Goal: Transaction & Acquisition: Purchase product/service

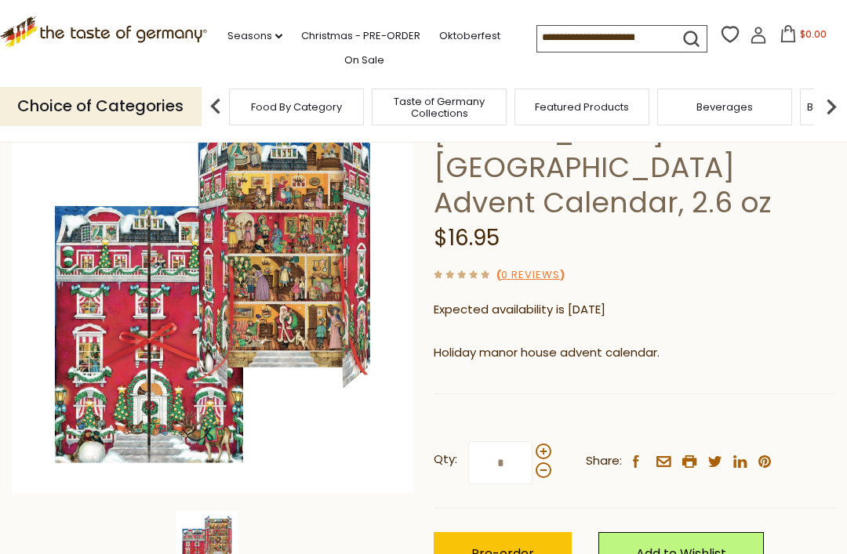
scroll to position [128, 0]
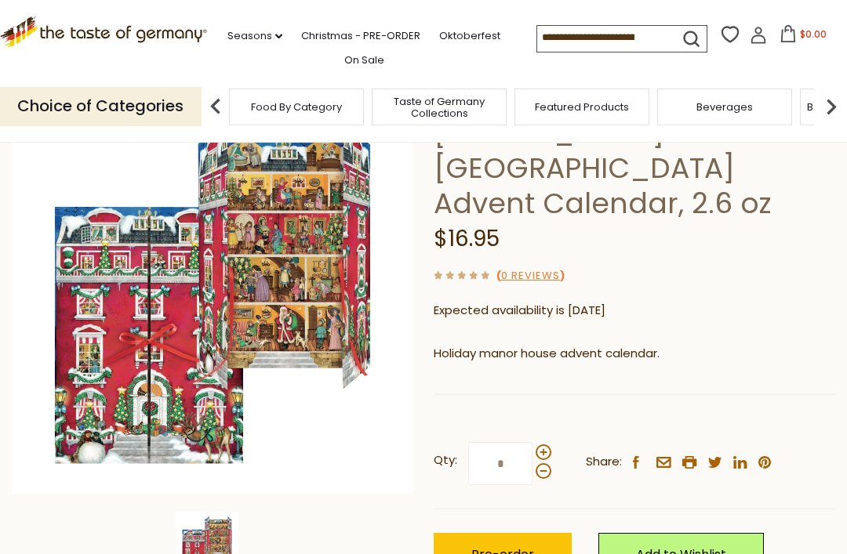
click at [303, 336] on img at bounding box center [212, 293] width 401 height 401
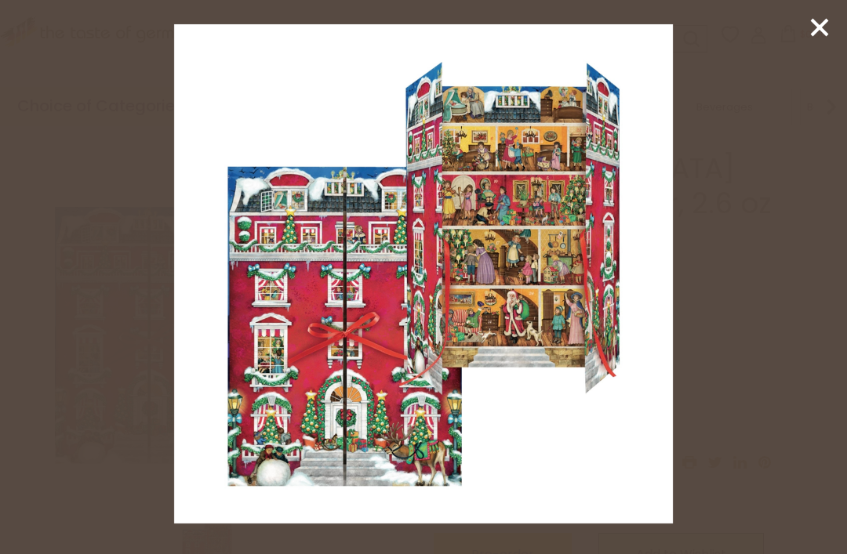
click at [375, 389] on img at bounding box center [423, 273] width 499 height 499
click at [536, 273] on img at bounding box center [423, 273] width 499 height 499
click at [819, 35] on icon at bounding box center [820, 28] width 24 height 24
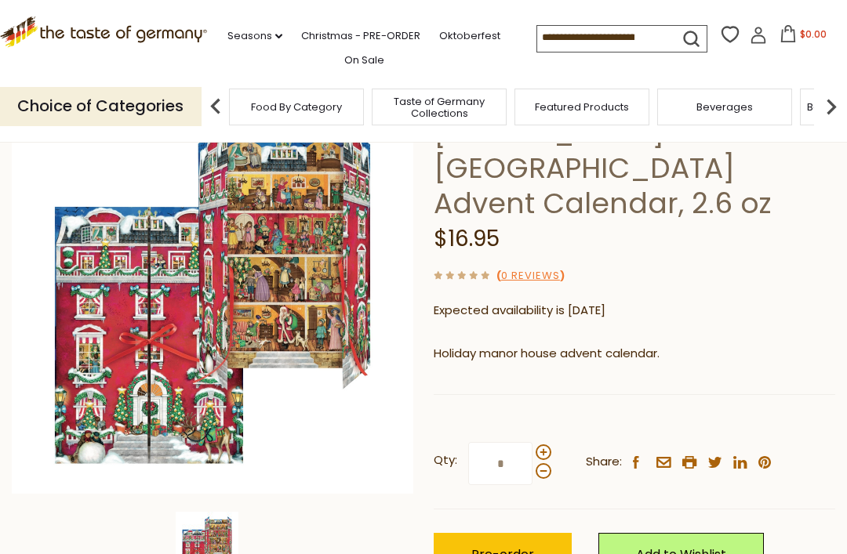
click at [321, 35] on link "Christmas - PRE-ORDER" at bounding box center [360, 35] width 119 height 17
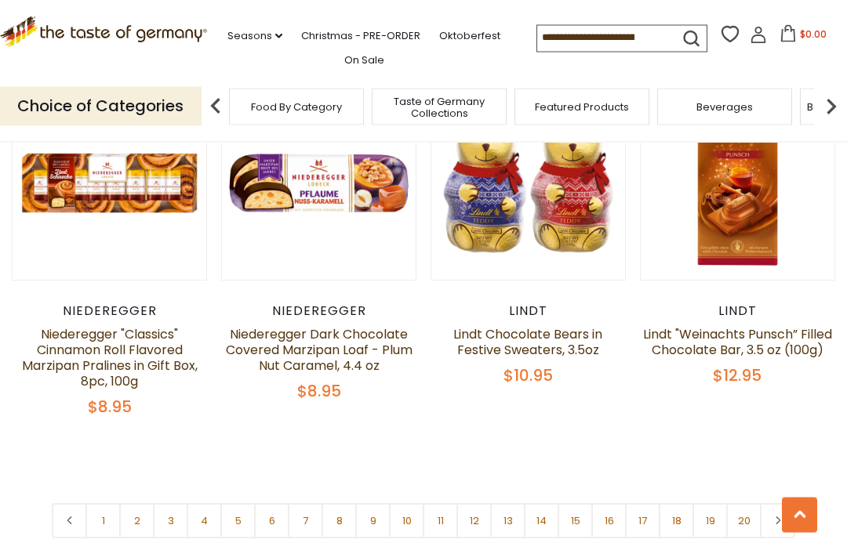
scroll to position [3373, 0]
